Goal: Task Accomplishment & Management: Manage account settings

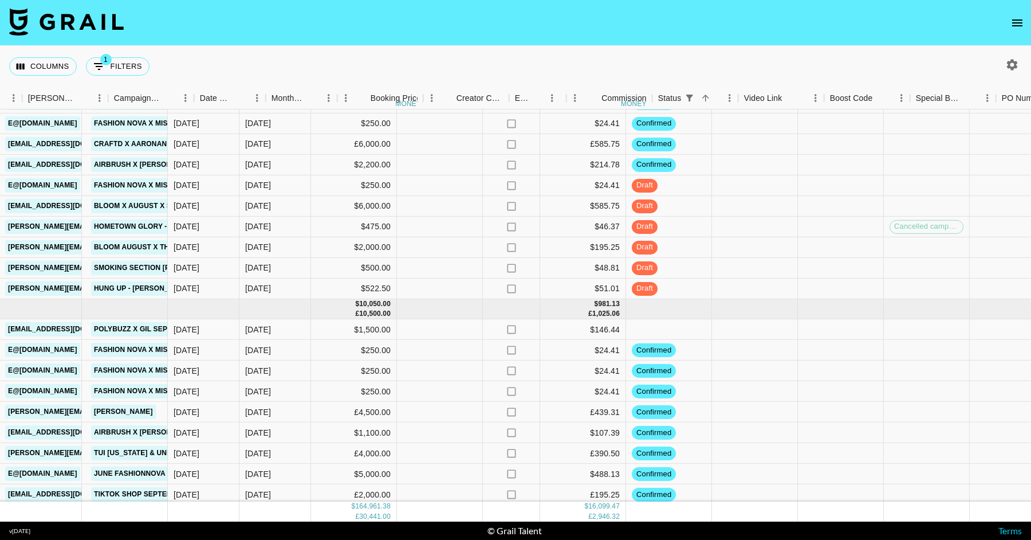
scroll to position [2243, 662]
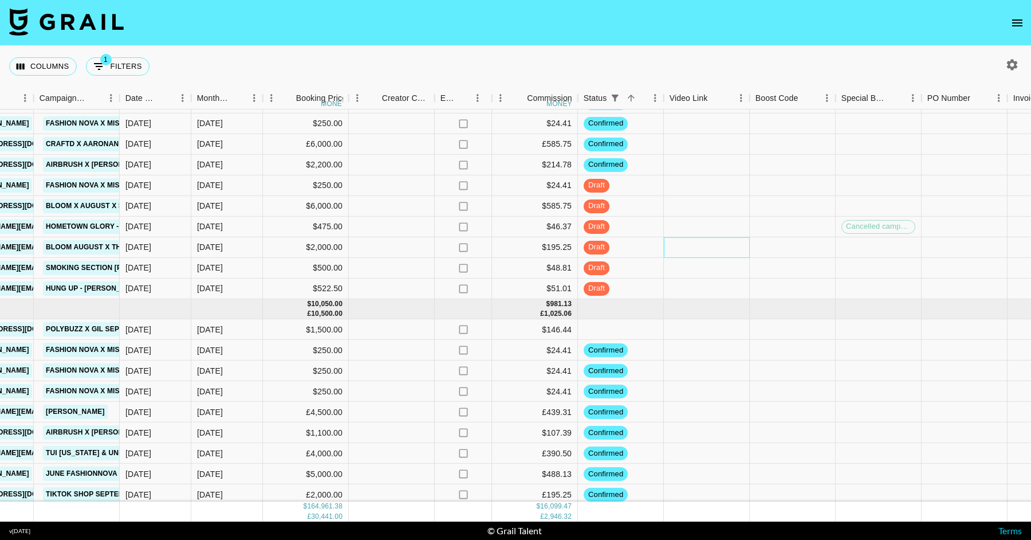
click at [695, 246] on div at bounding box center [707, 247] width 86 height 21
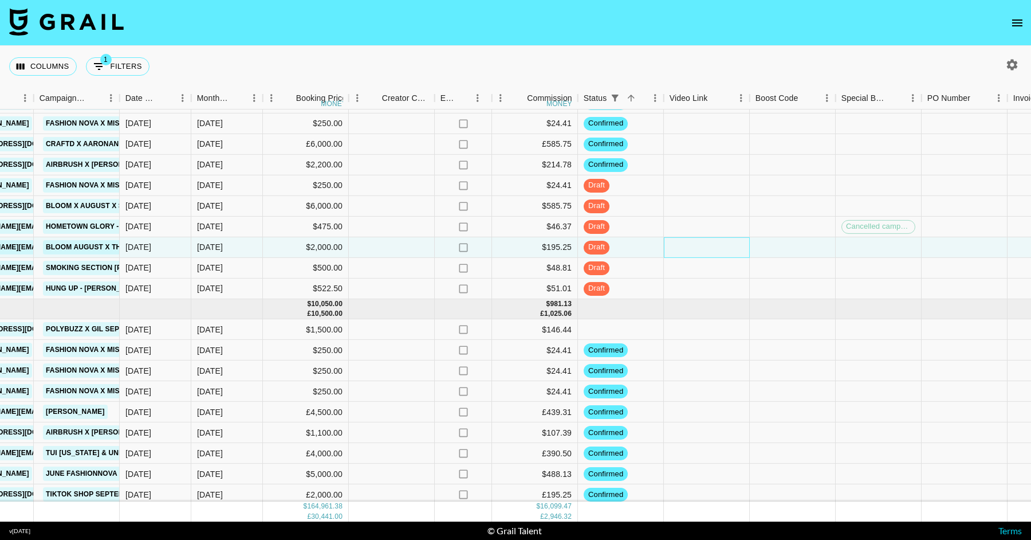
click at [695, 246] on div at bounding box center [707, 247] width 86 height 21
type input "https://www.tiktok.com/t/ZP8BB77oR/"
click at [713, 218] on div at bounding box center [707, 227] width 86 height 21
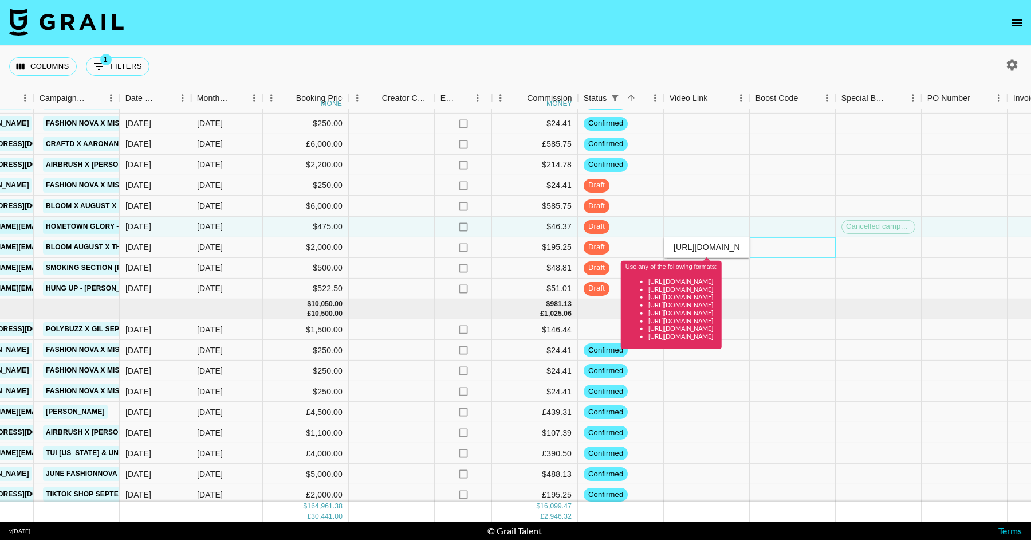
click at [794, 256] on div at bounding box center [793, 247] width 86 height 21
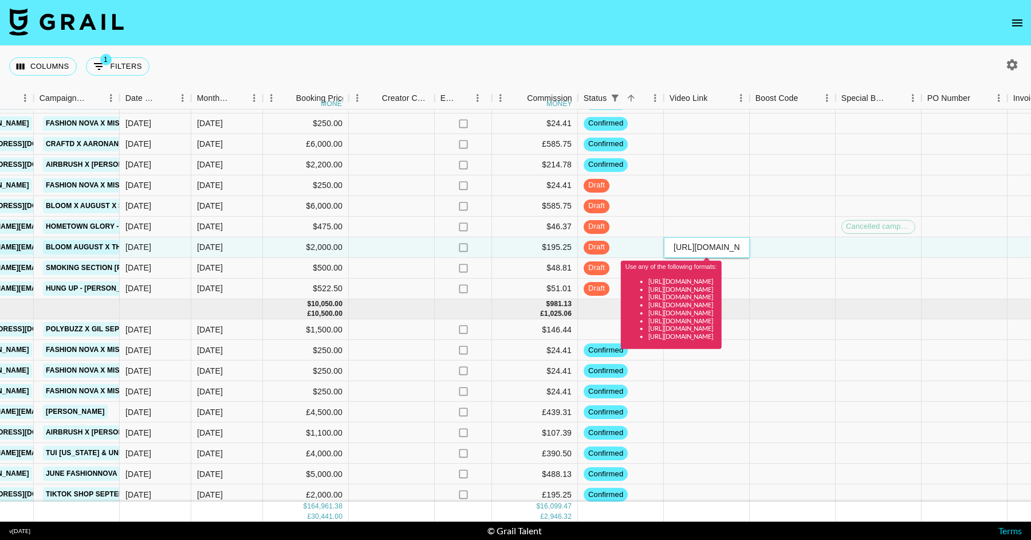
click at [708, 243] on input "https://www.tiktok.com/t/ZP8BB77oR/" at bounding box center [707, 246] width 84 height 9
click at [708, 244] on input "https://www.tiktok.com/t/ZP8BB77oR/" at bounding box center [707, 246] width 84 height 9
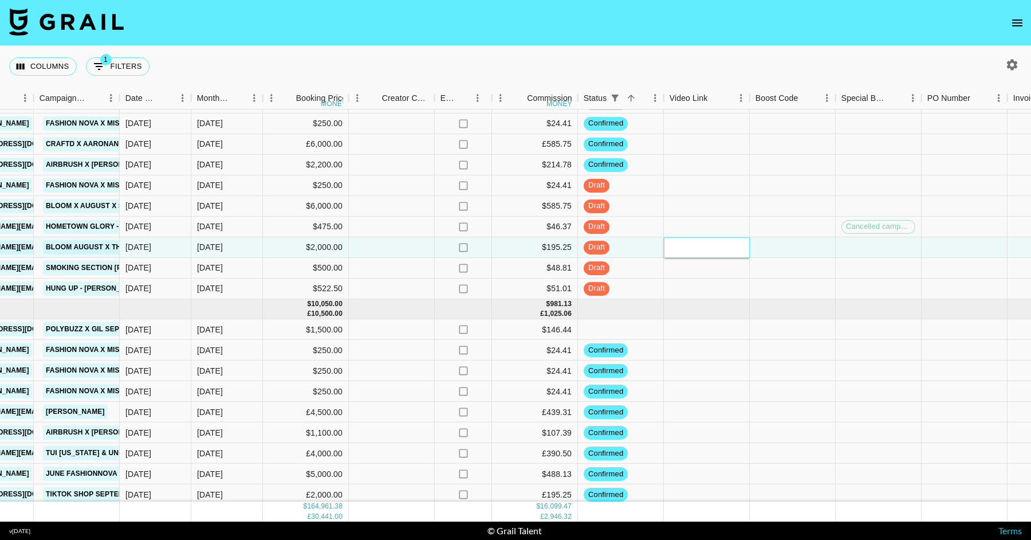
paste input "https://www.tiktok.com/@thepeasefamily/video/7541084189840444702?_t=ZP-8z4Fo19c…"
type input "https://www.tiktok.com/@thepeasefamily/video/7541084189840444702?_t=ZP-8z4Fo19c…"
click at [728, 213] on div at bounding box center [707, 206] width 86 height 21
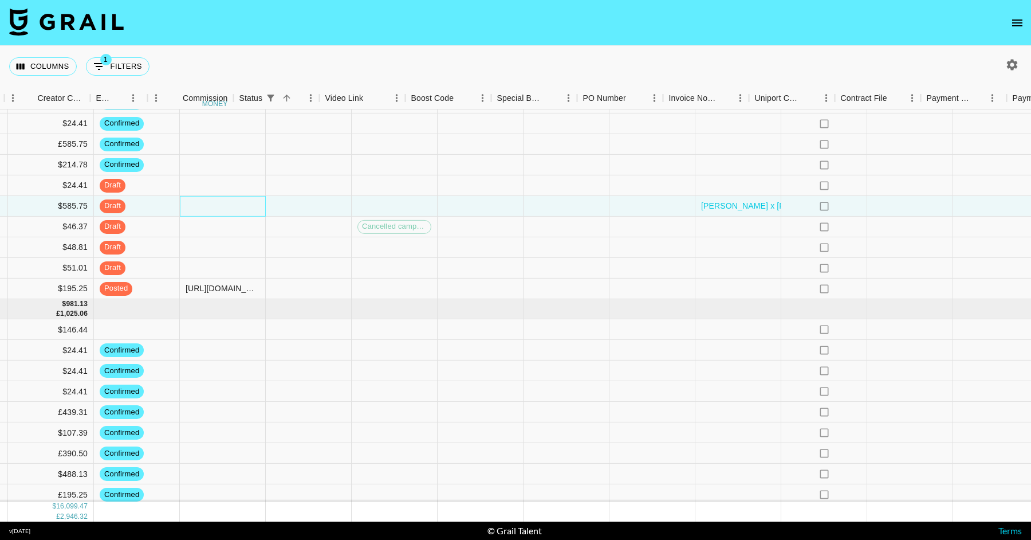
scroll to position [2243, 1200]
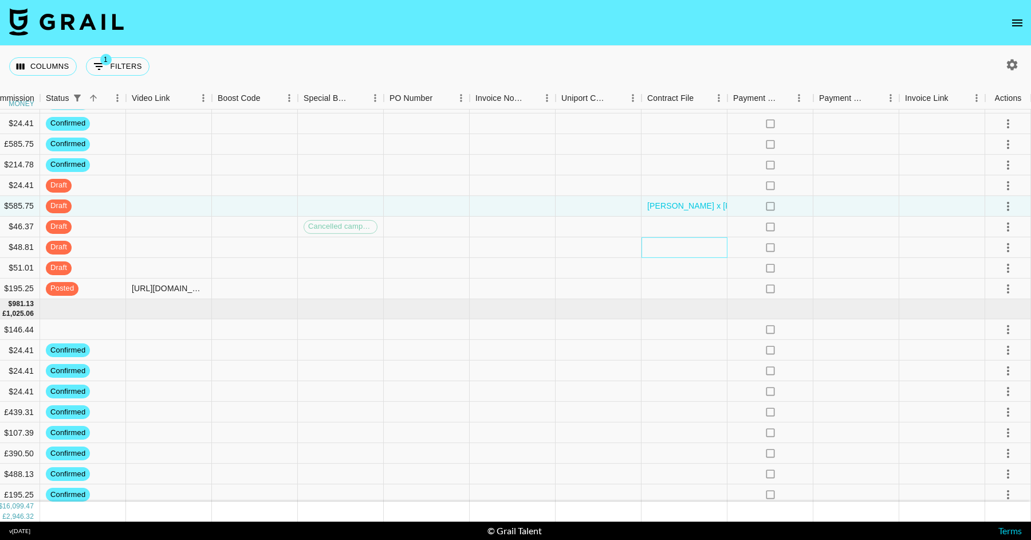
click at [647, 239] on div at bounding box center [685, 247] width 86 height 21
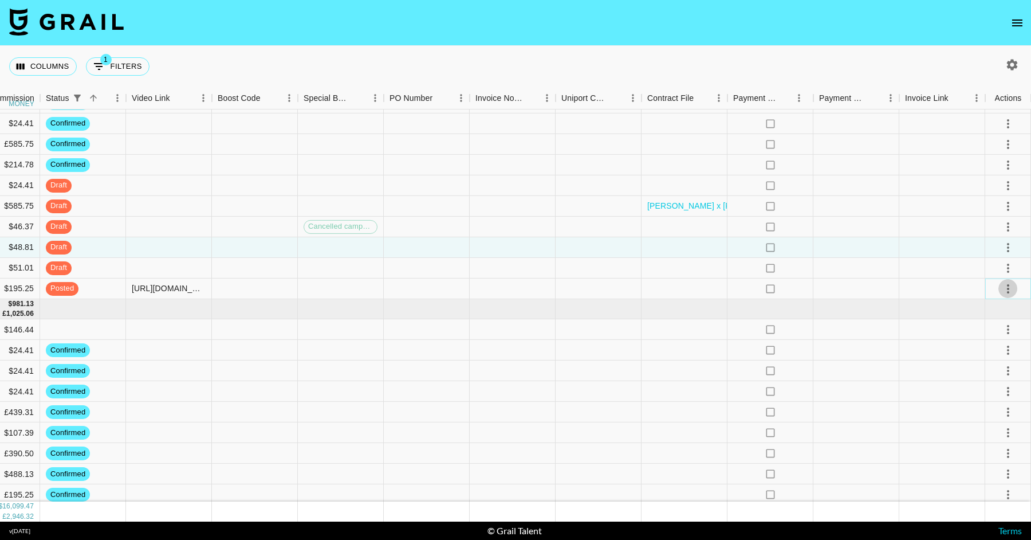
click at [1003, 284] on icon "select merge strategy" at bounding box center [1009, 288] width 14 height 14
click at [974, 403] on li "Approve" at bounding box center [994, 395] width 74 height 21
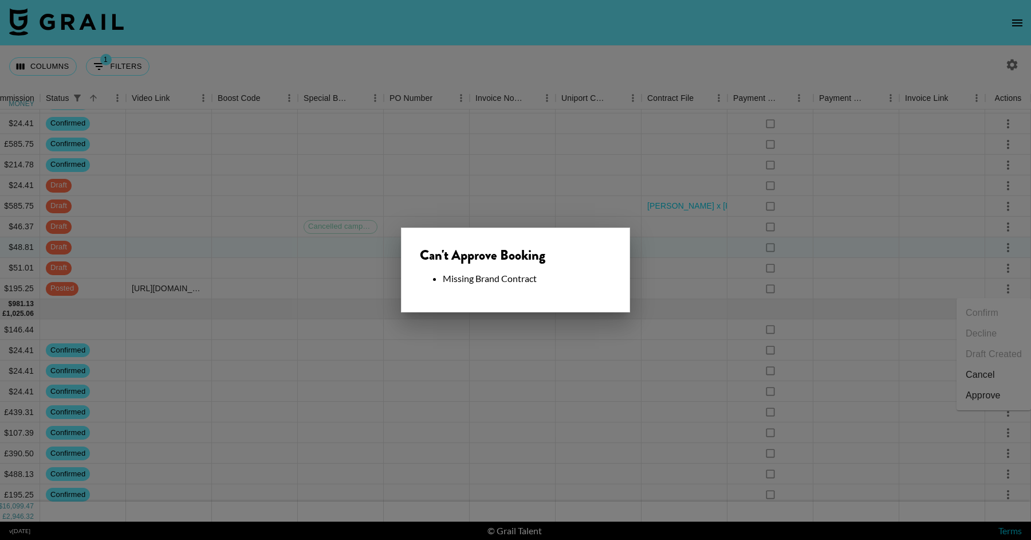
click at [619, 337] on div at bounding box center [515, 270] width 1031 height 540
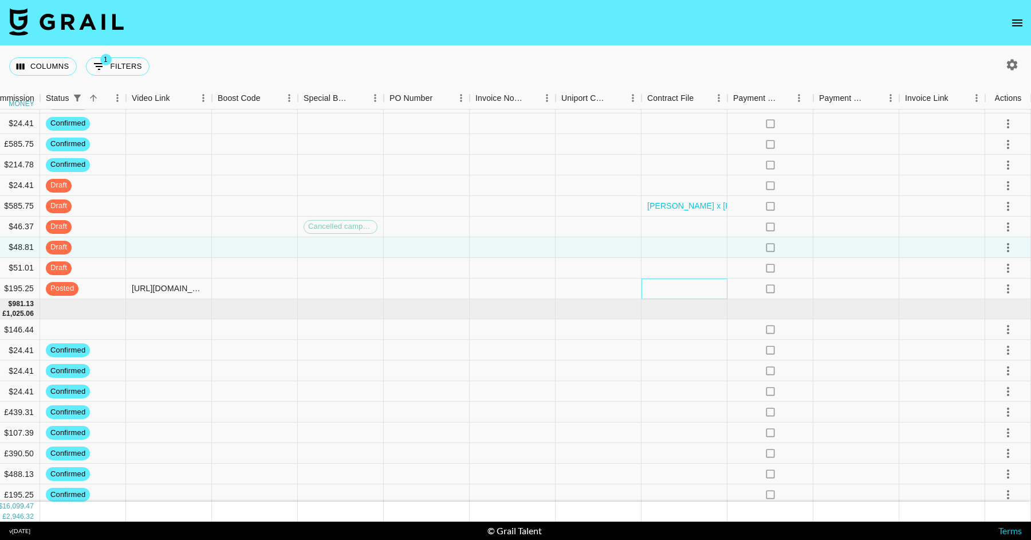
click at [686, 287] on div at bounding box center [685, 288] width 86 height 21
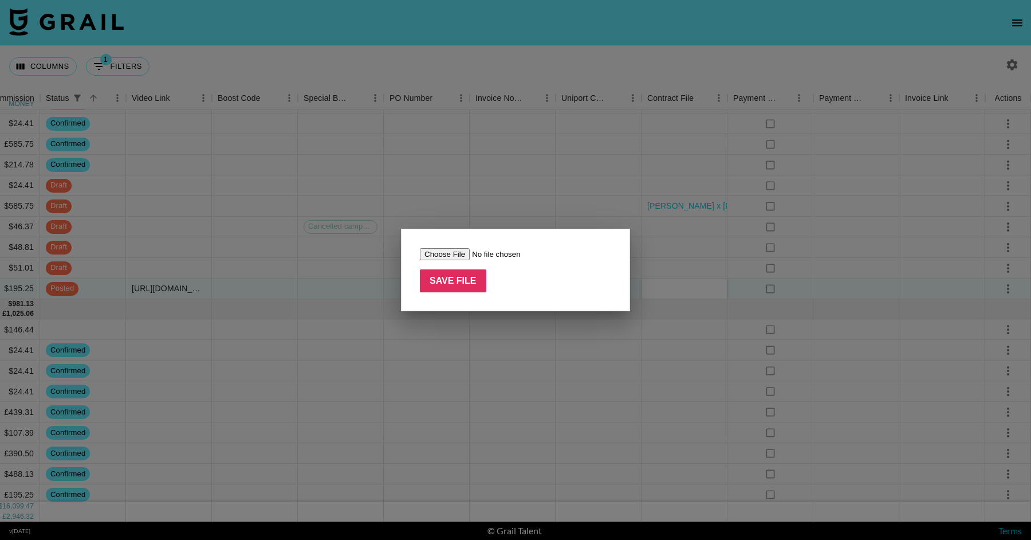
click at [453, 254] on input "file" at bounding box center [492, 254] width 145 height 12
type input "C:\fakepath\Complete_with_Docusign_Ash_Steve_Pease_X_Blo copy.pdf"
click at [460, 286] on input "Save File" at bounding box center [453, 280] width 66 height 23
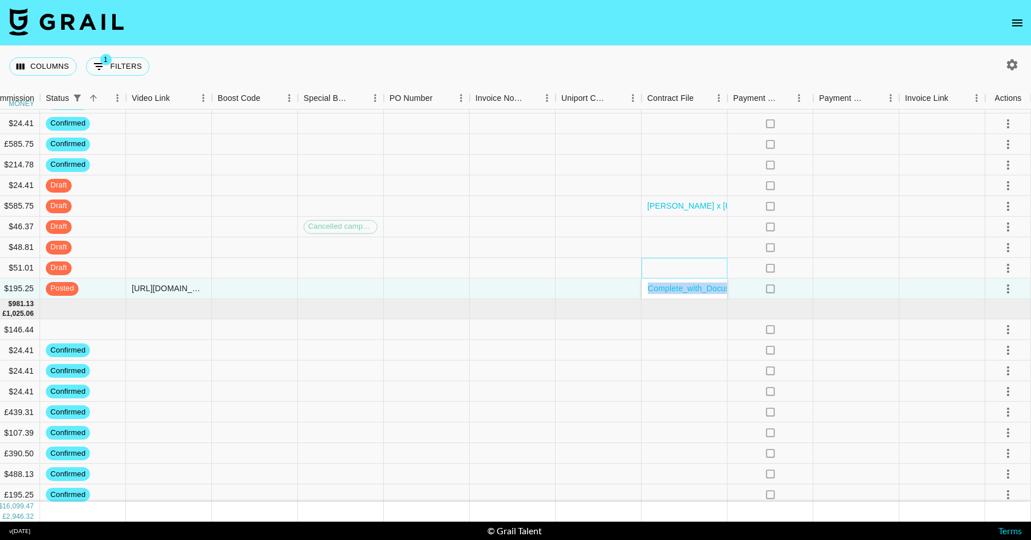
click at [703, 269] on div at bounding box center [685, 268] width 86 height 21
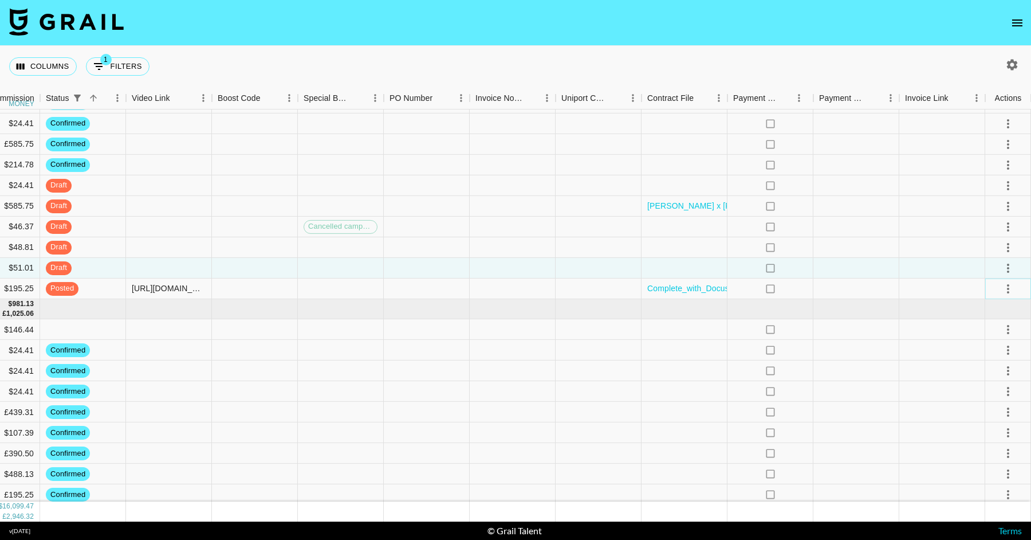
click at [1005, 292] on icon "select merge strategy" at bounding box center [1009, 288] width 14 height 14
click at [967, 407] on ul "Confirm Decline Draft Created Cancel Approve" at bounding box center [994, 354] width 74 height 112
click at [967, 401] on div "Approve" at bounding box center [983, 395] width 35 height 14
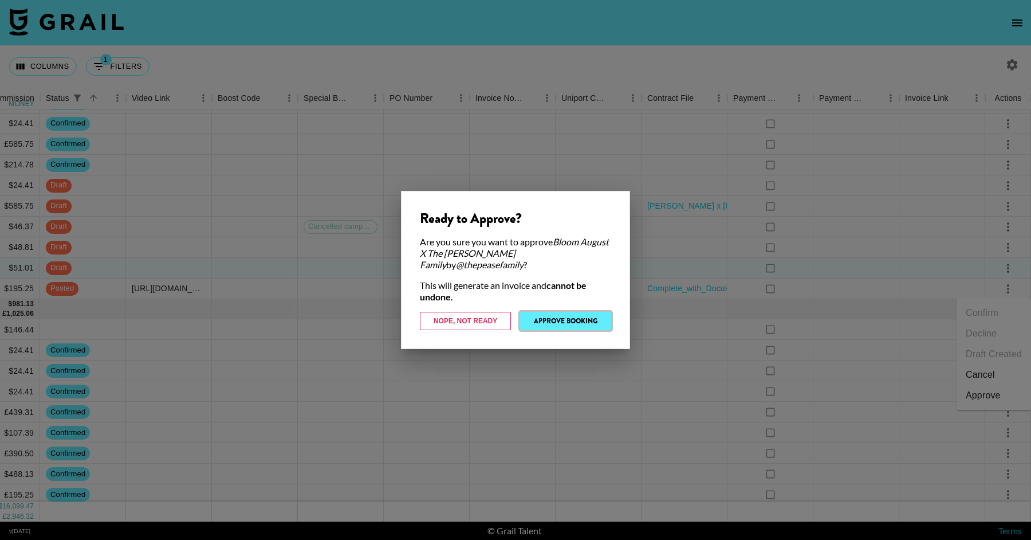
click at [595, 323] on button "Approve Booking" at bounding box center [565, 321] width 91 height 18
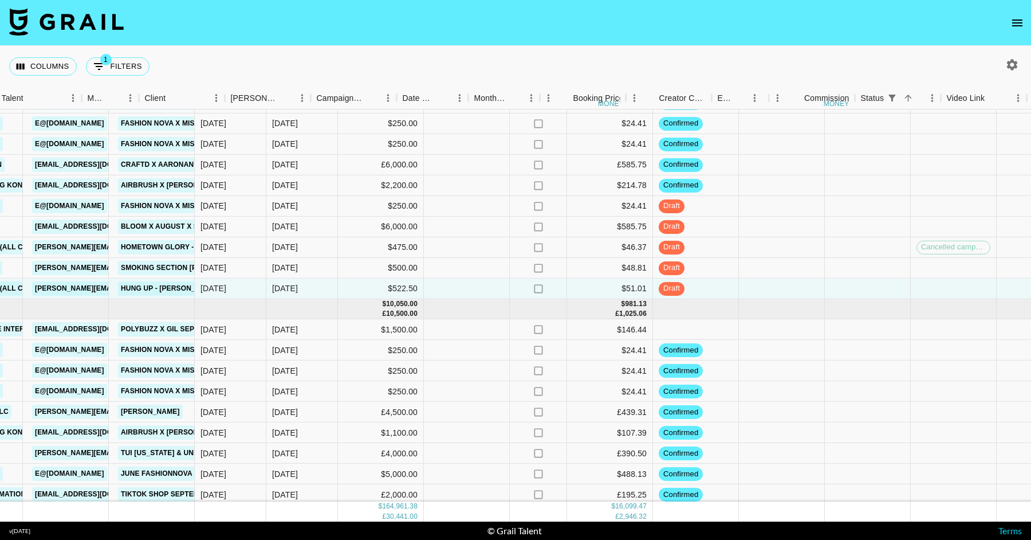
scroll to position [2243, 780]
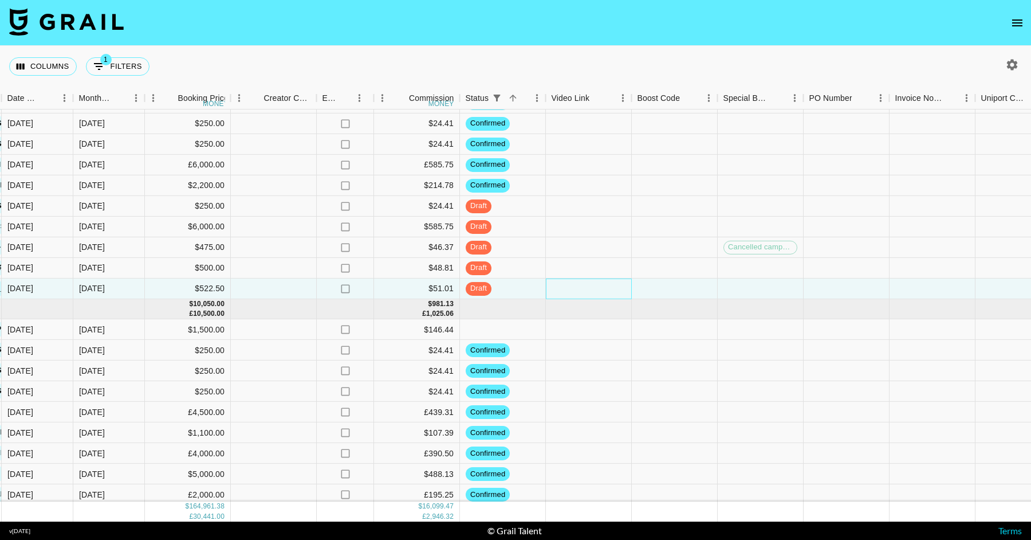
click at [603, 285] on div at bounding box center [589, 288] width 86 height 21
type input "https://www.instagram.com/reel/DNoKqy8Ixva/?hl=en"
click at [603, 265] on div at bounding box center [589, 268] width 86 height 21
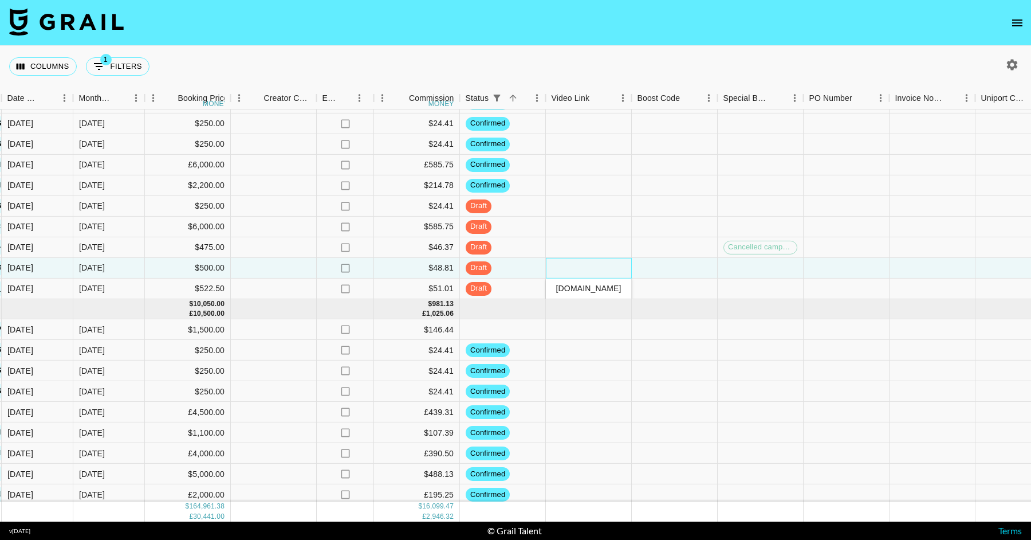
scroll to position [0, 0]
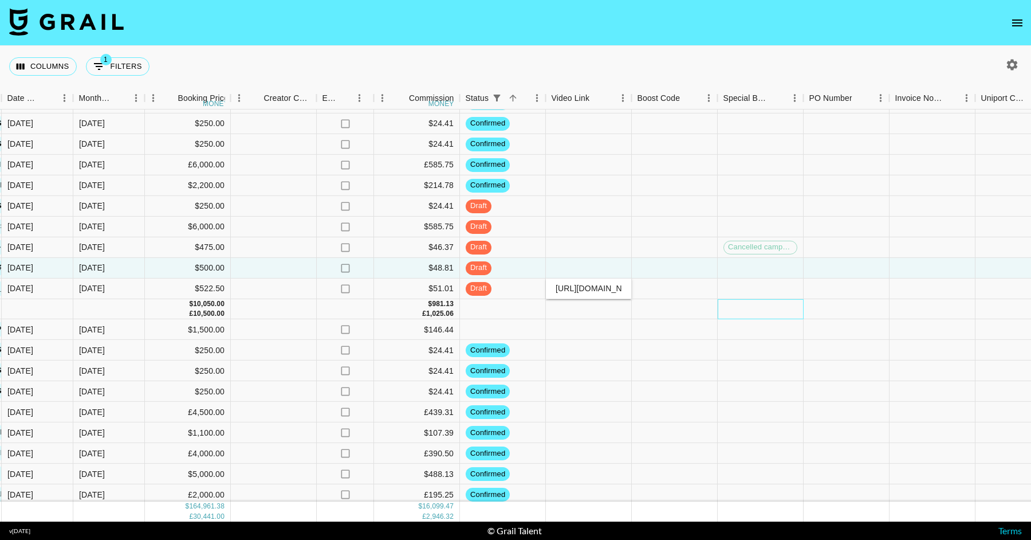
click at [723, 304] on div at bounding box center [761, 309] width 86 height 20
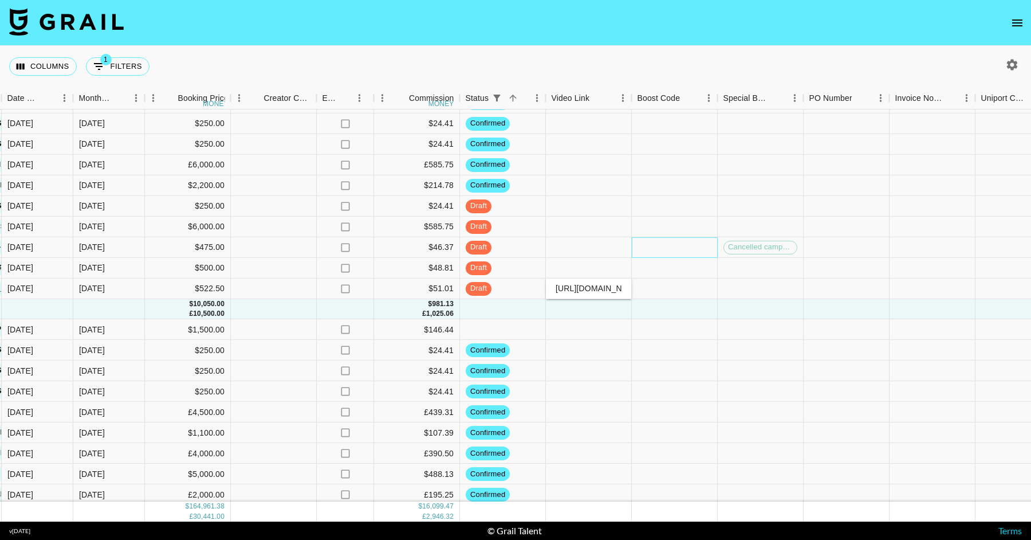
click at [646, 253] on div at bounding box center [675, 247] width 86 height 21
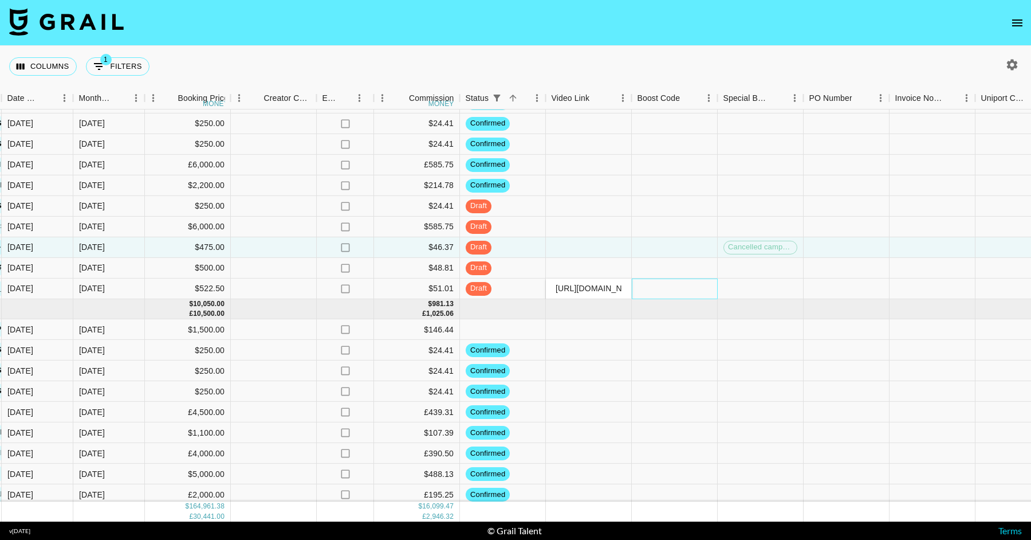
click at [657, 282] on div at bounding box center [675, 288] width 86 height 21
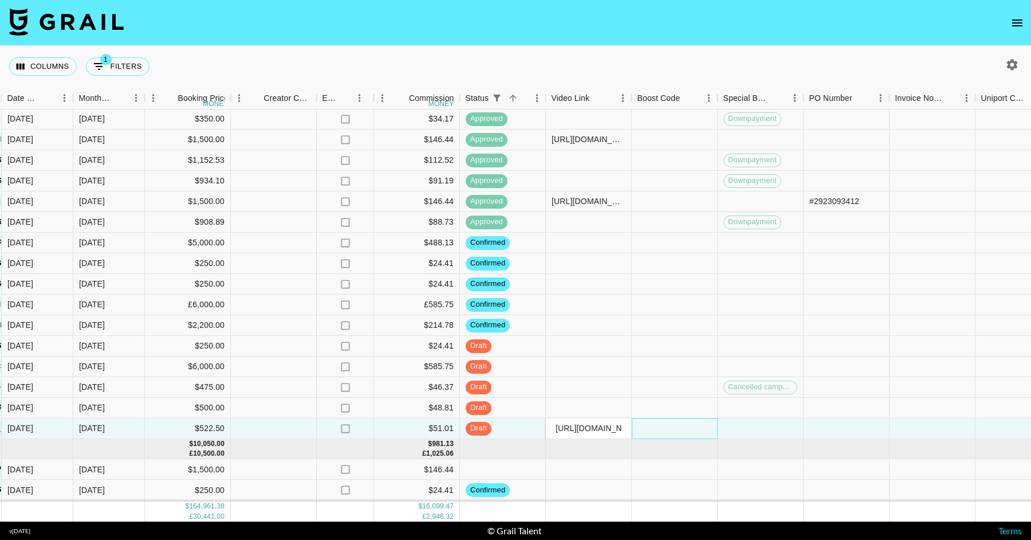
scroll to position [2028, 780]
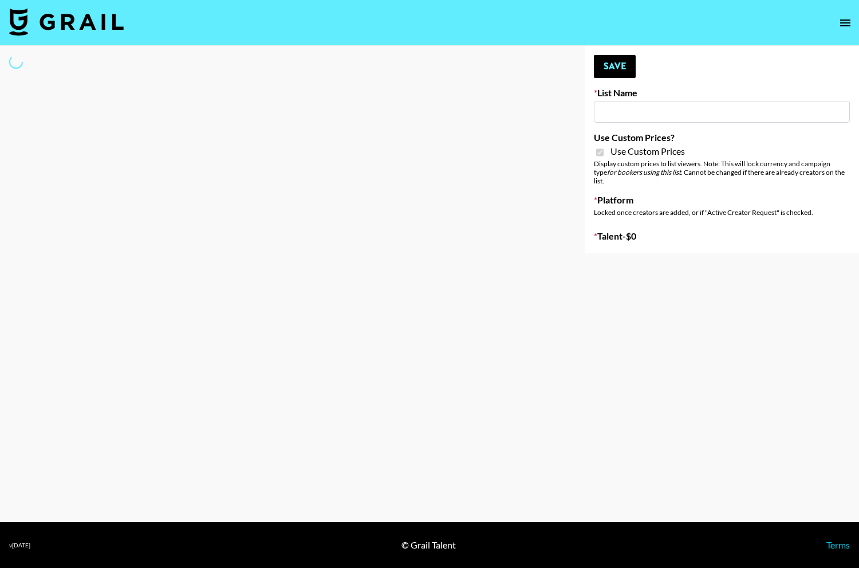
type input "Liquid Brands ([DATE])"
checkbox input "true"
select select "Brand"
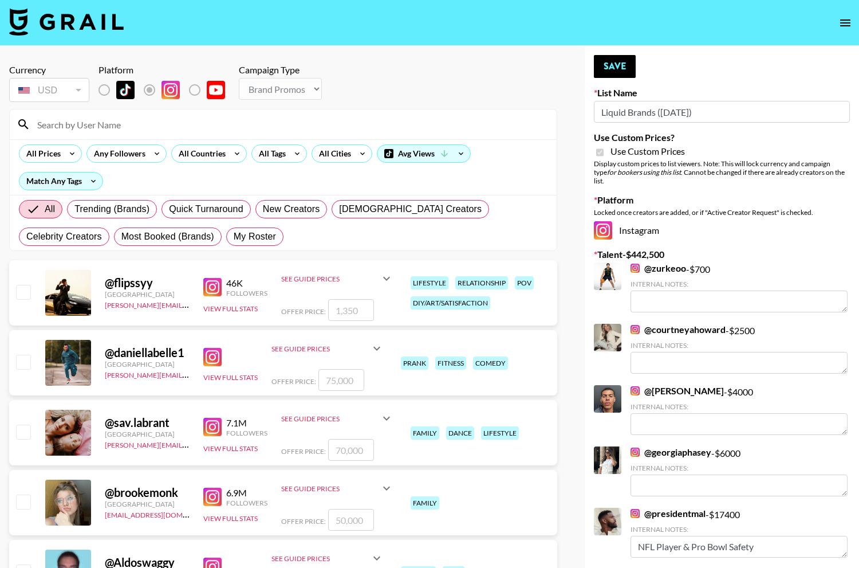
click at [191, 127] on input at bounding box center [290, 124] width 520 height 18
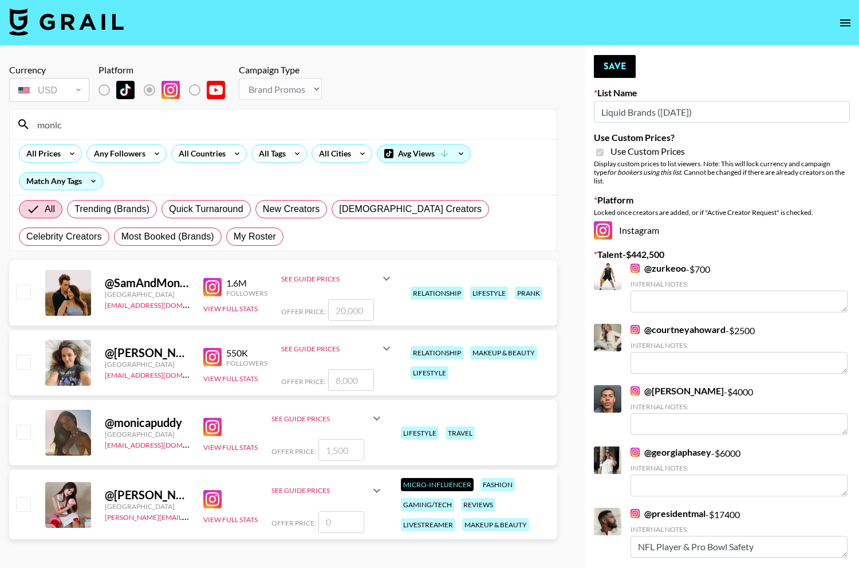
type input "monic"
click at [23, 366] on input "checkbox" at bounding box center [23, 362] width 14 height 14
checkbox input "true"
type input "8000"
click at [176, 123] on input "monic" at bounding box center [290, 124] width 520 height 18
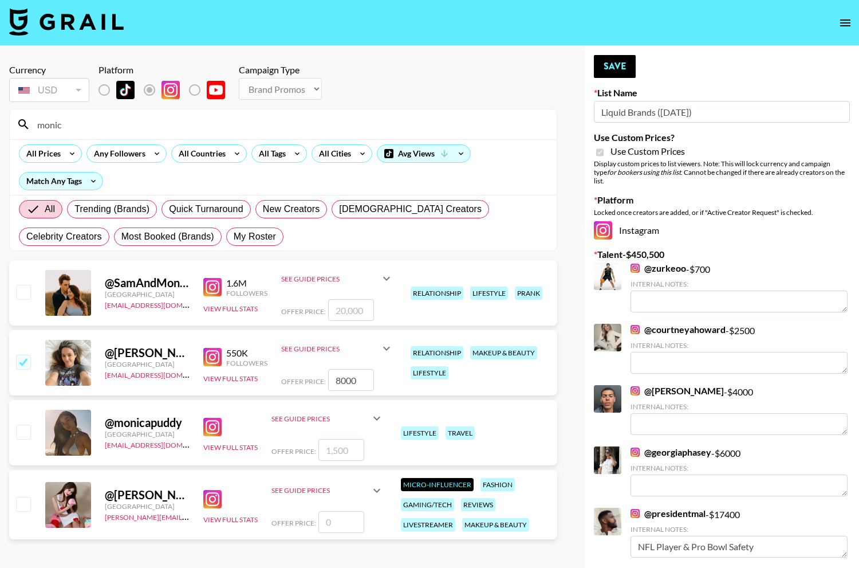
click at [176, 123] on input "monic" at bounding box center [290, 124] width 520 height 18
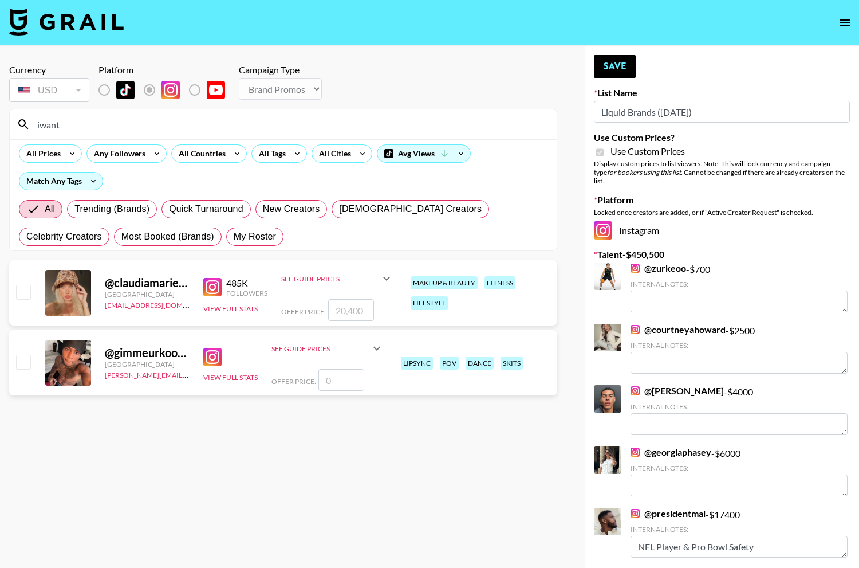
type input "iwant"
click at [24, 275] on div "@ claudiamariewalsh [GEOGRAPHIC_DATA] [EMAIL_ADDRESS][DOMAIN_NAME] 485K Followe…" at bounding box center [283, 292] width 548 height 65
click at [24, 291] on input "checkbox" at bounding box center [23, 292] width 14 height 14
checkbox input "true"
type input "20400"
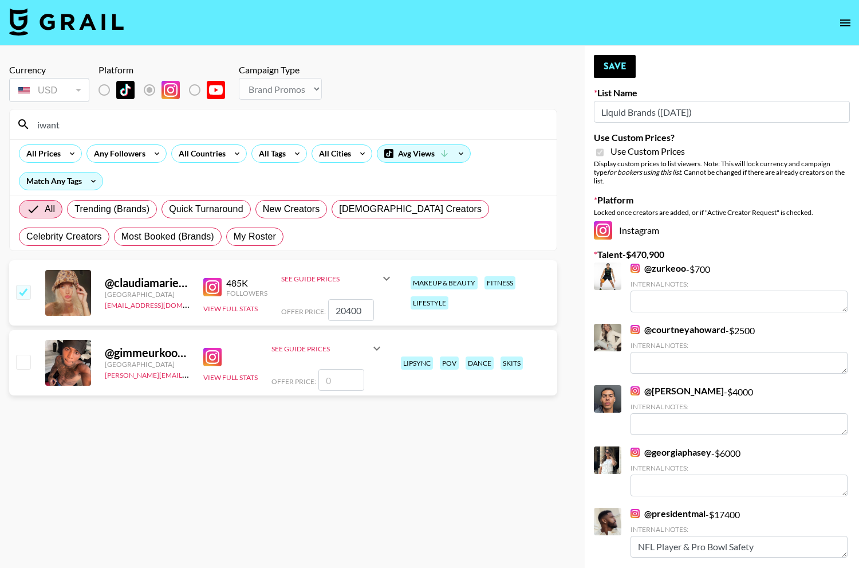
click at [610, 69] on button "Save" at bounding box center [615, 66] width 42 height 23
